Goal: Task Accomplishment & Management: Manage account settings

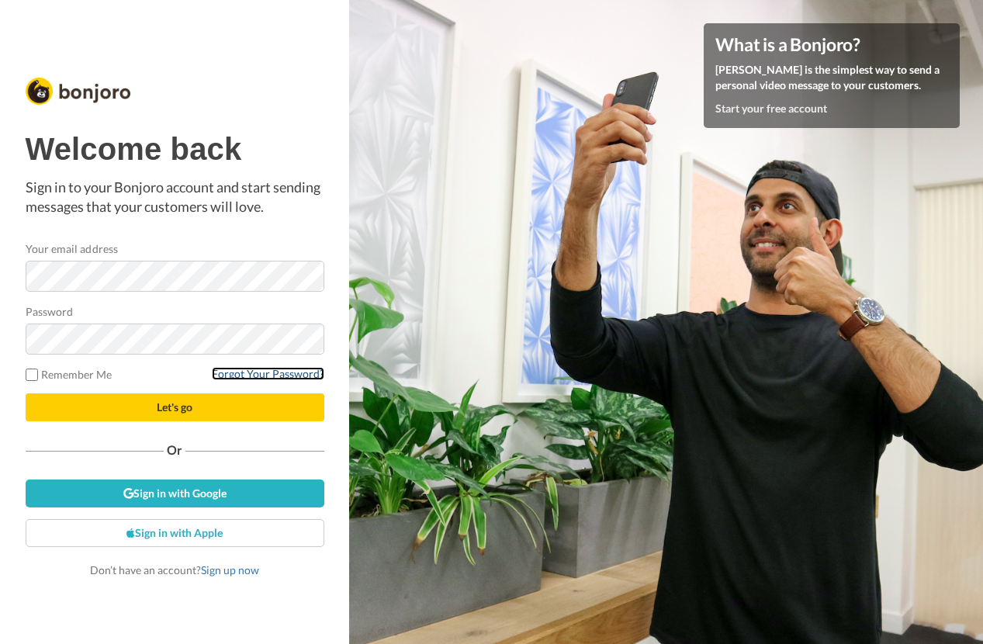
click at [237, 369] on link "Forgot Your Password?" at bounding box center [268, 373] width 112 height 13
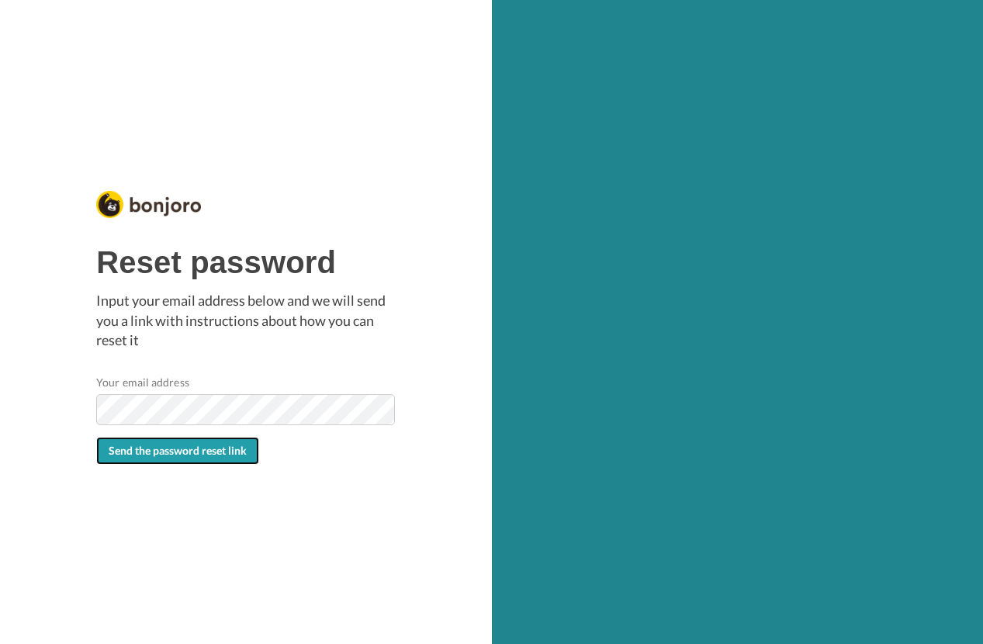
click at [154, 462] on button "Send the password reset link" at bounding box center [177, 451] width 163 height 28
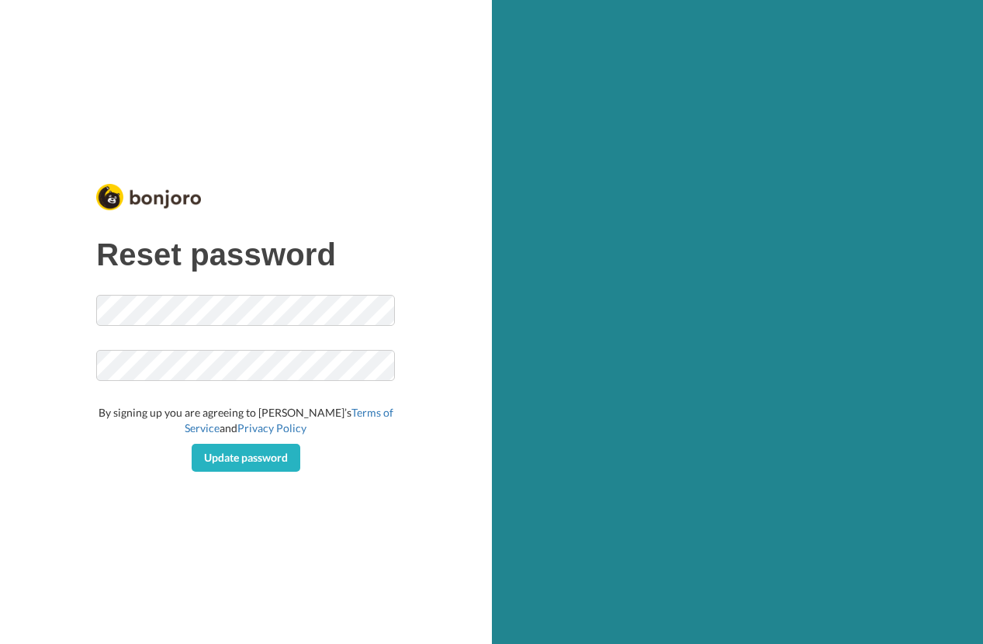
click at [240, 444] on div "Update password" at bounding box center [245, 458] width 299 height 28
click at [257, 457] on span "Update password" at bounding box center [246, 457] width 84 height 13
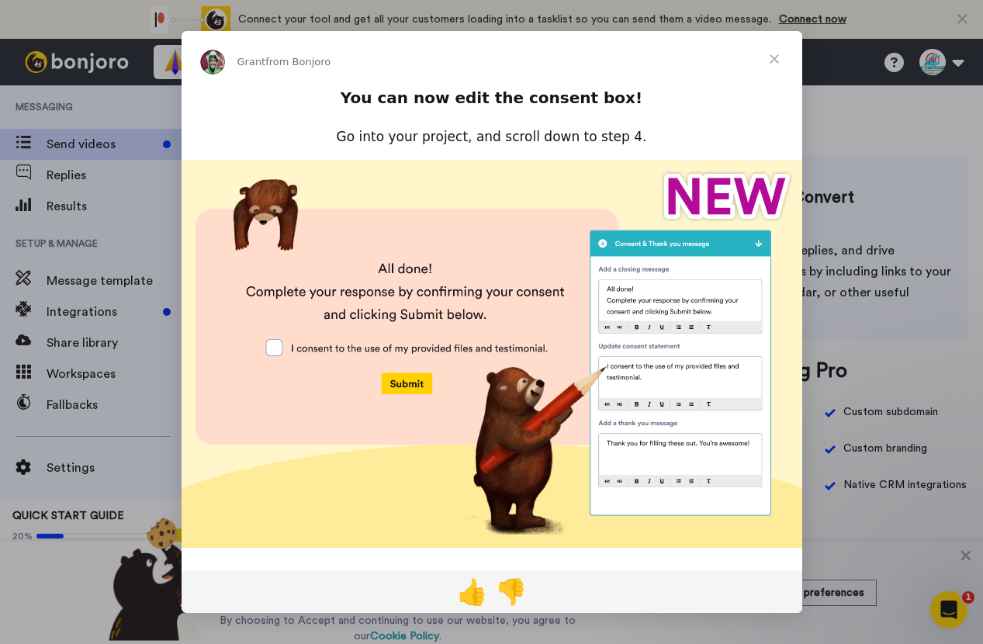
click at [772, 56] on span "Close" at bounding box center [774, 59] width 56 height 56
